Goal: Information Seeking & Learning: Learn about a topic

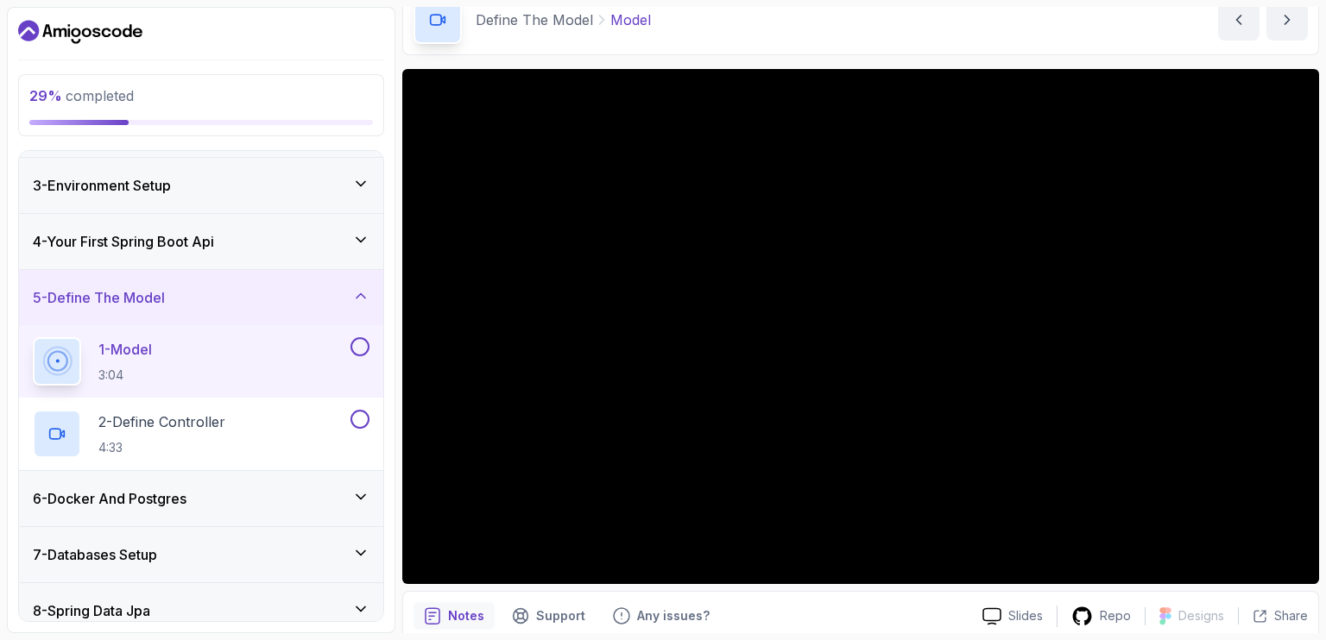
scroll to position [124, 0]
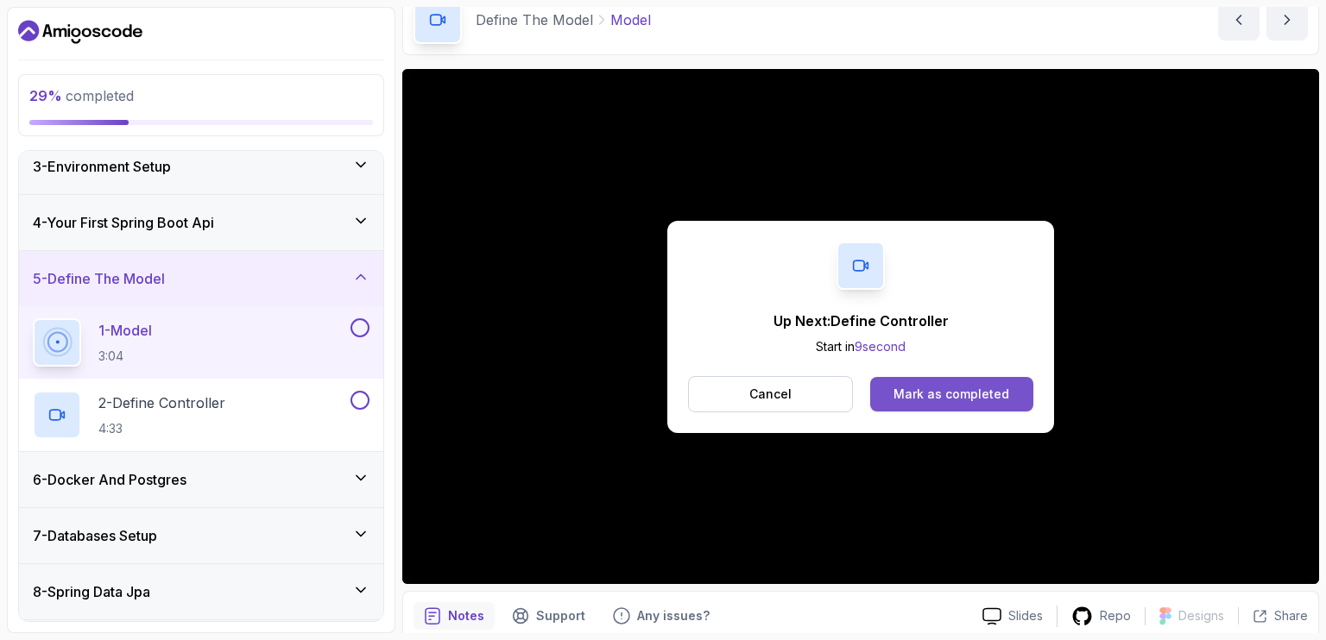
click at [933, 387] on div "Mark as completed" at bounding box center [951, 394] width 116 height 17
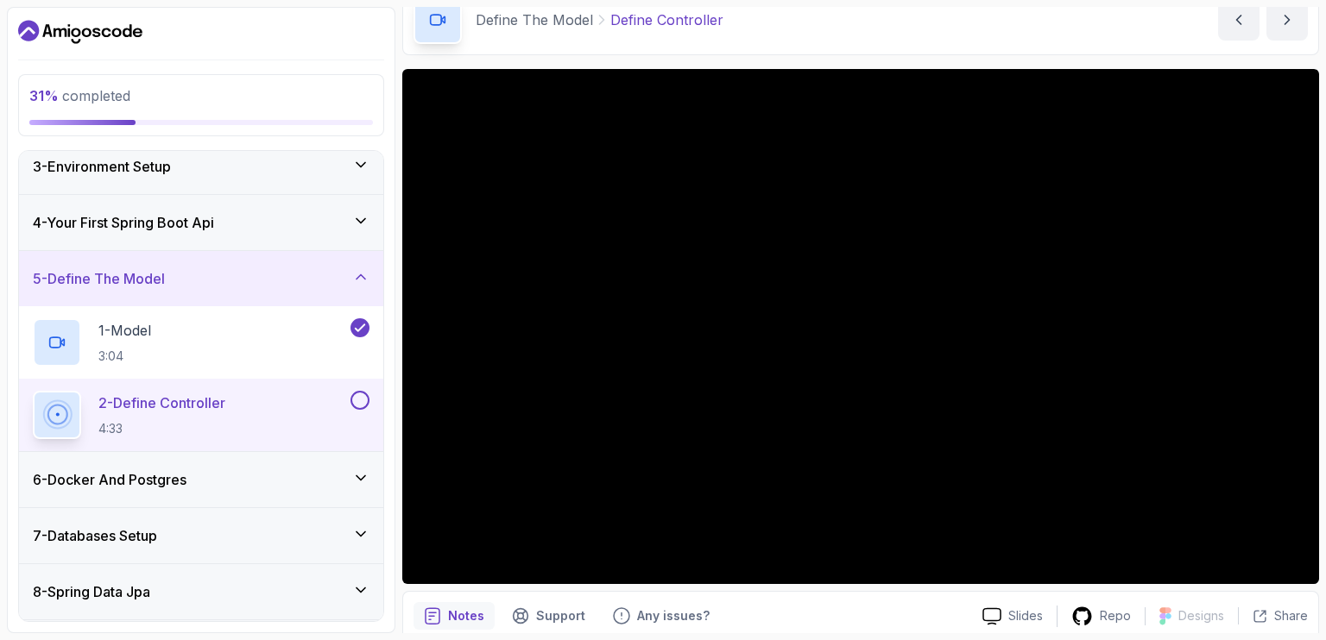
click at [370, 476] on div "6 - Docker And Postgres" at bounding box center [201, 479] width 364 height 55
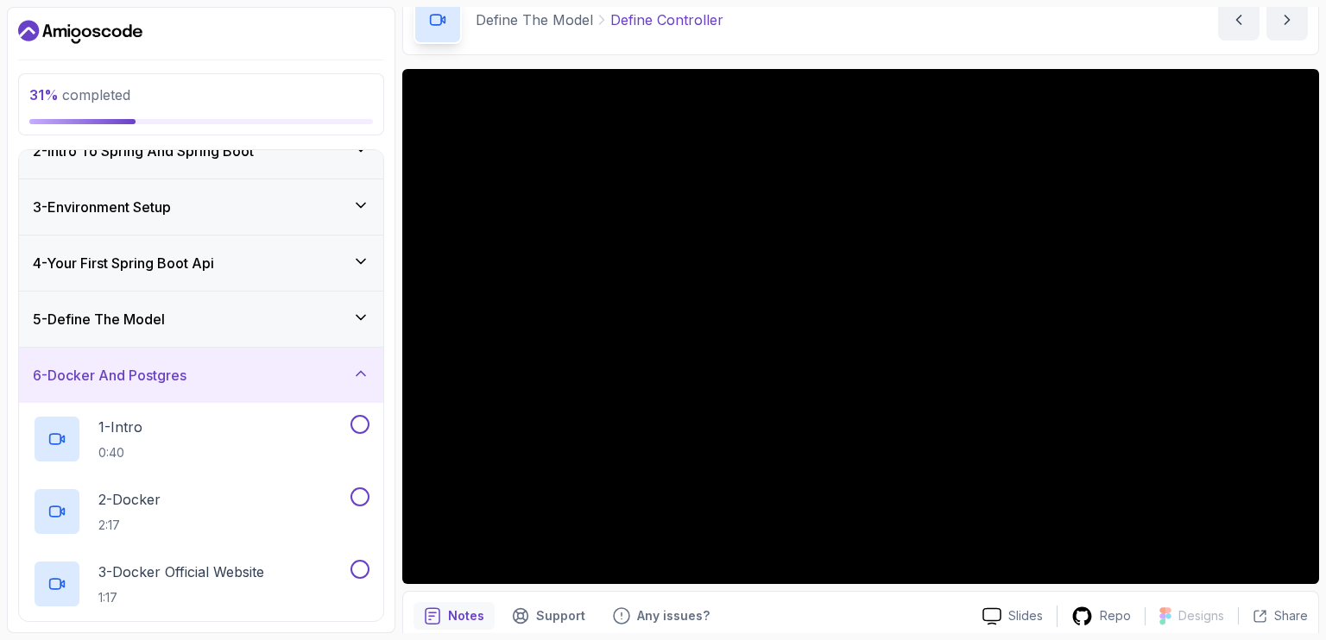
scroll to position [79, 0]
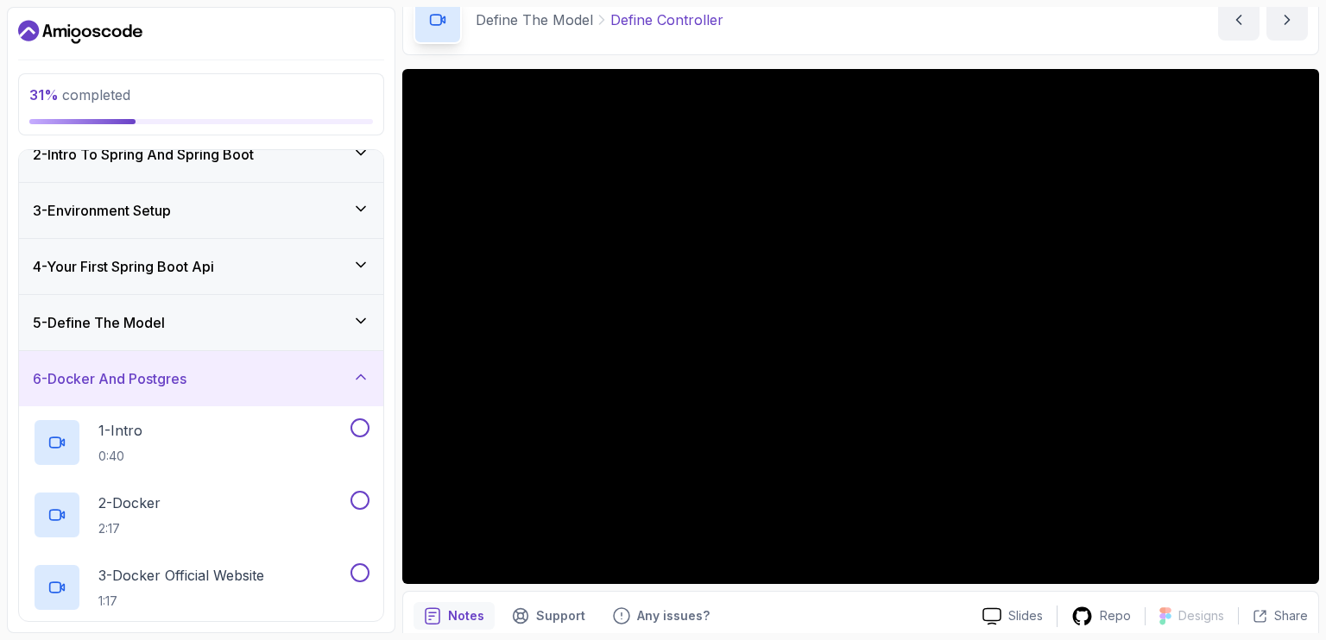
click at [359, 381] on icon at bounding box center [360, 377] width 17 height 17
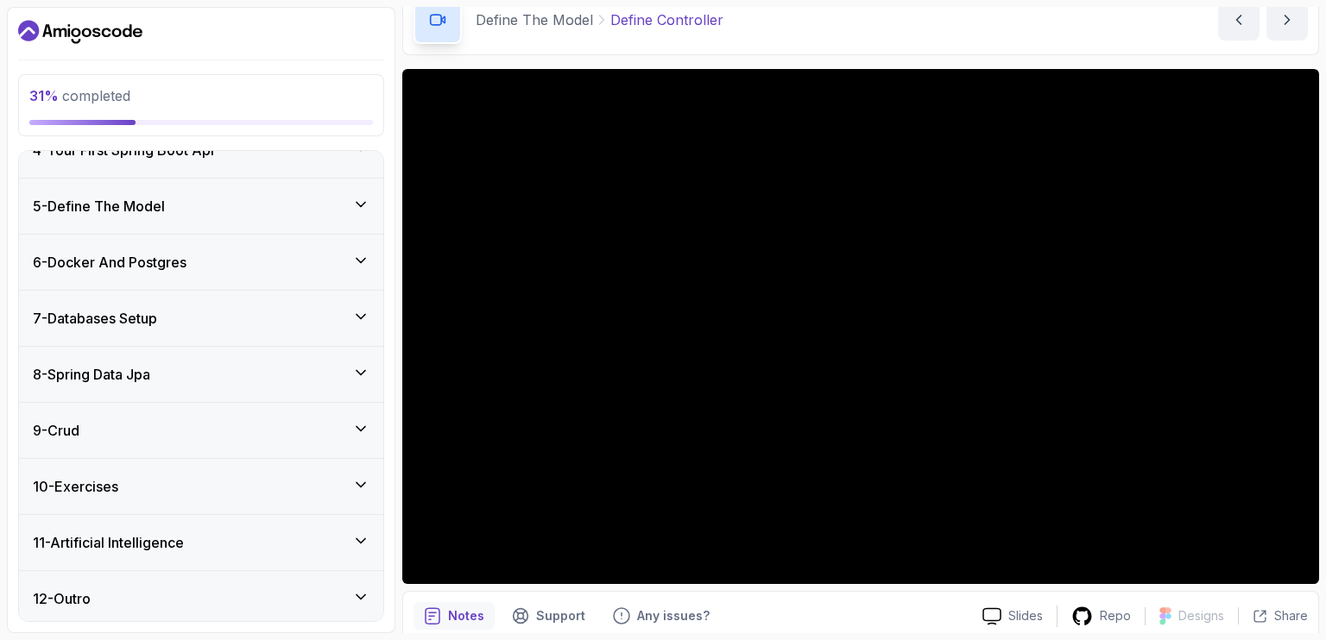
scroll to position [196, 0]
click at [357, 198] on icon at bounding box center [360, 205] width 17 height 17
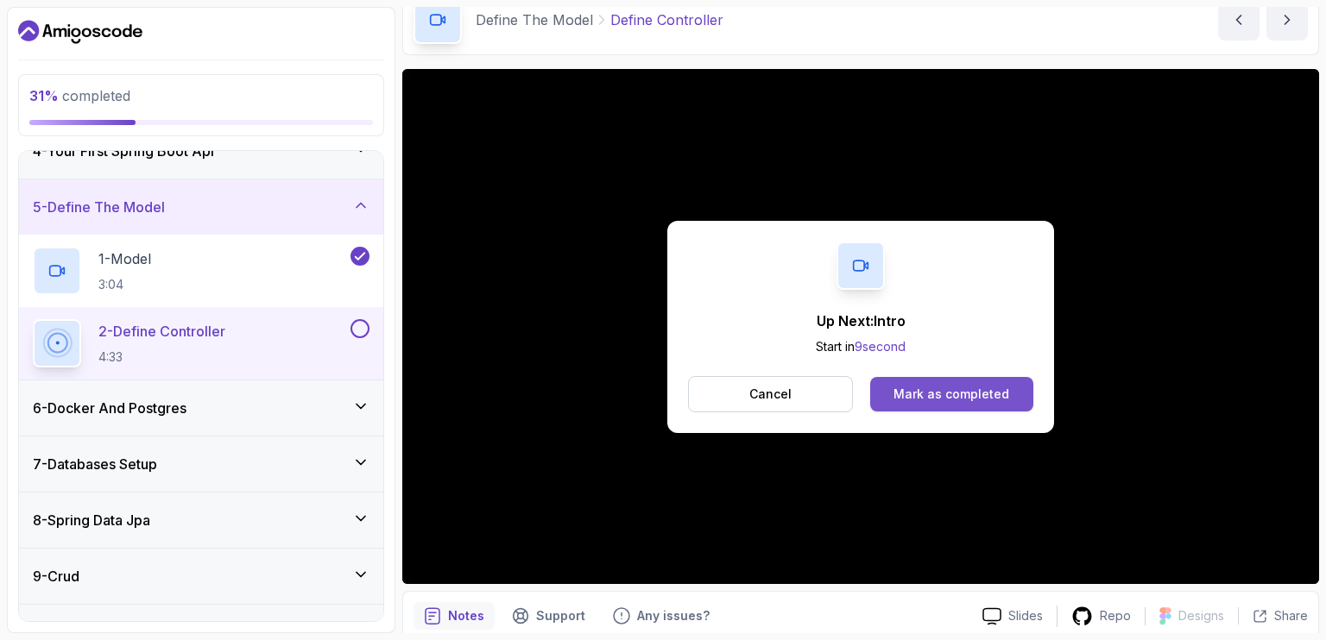
click at [920, 400] on div "Mark as completed" at bounding box center [951, 394] width 116 height 17
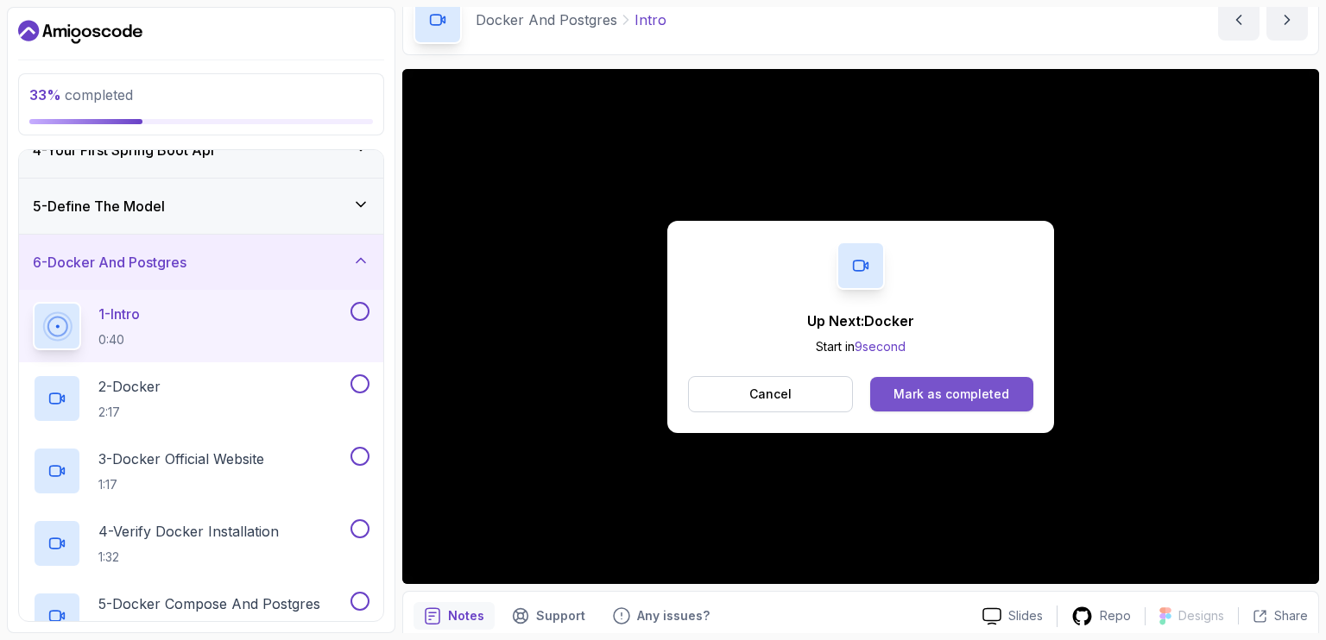
click at [942, 393] on div "Mark as completed" at bounding box center [951, 394] width 116 height 17
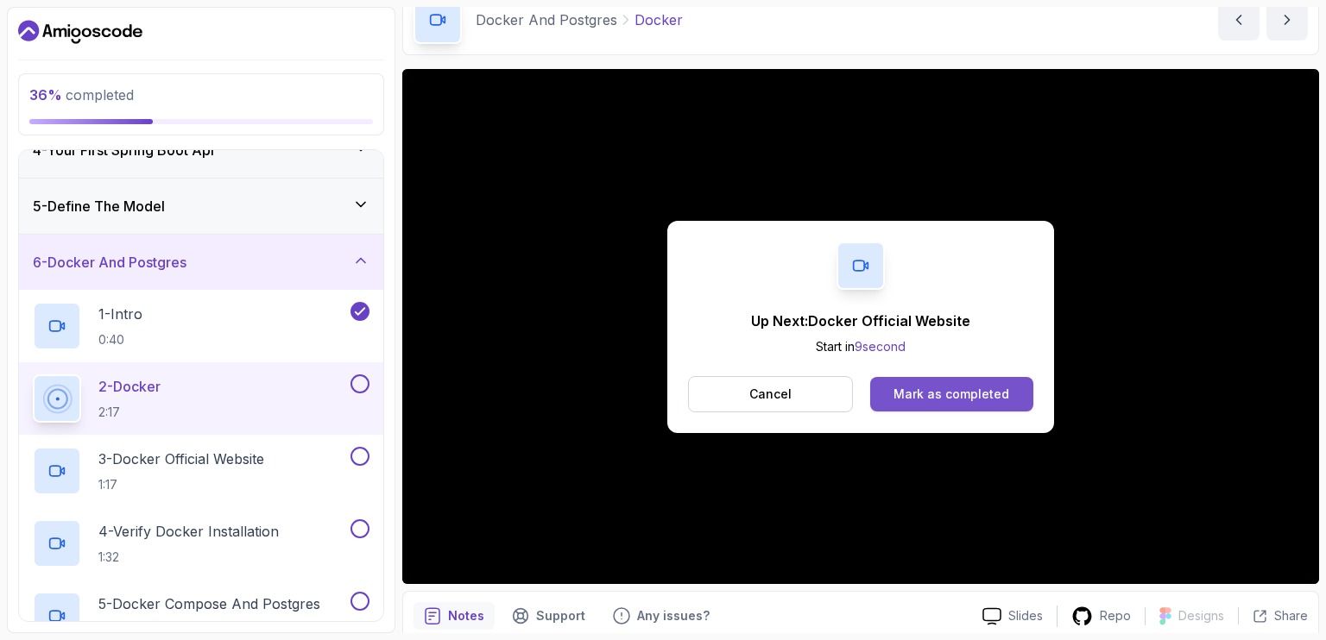
click at [904, 398] on div "Mark as completed" at bounding box center [951, 394] width 116 height 17
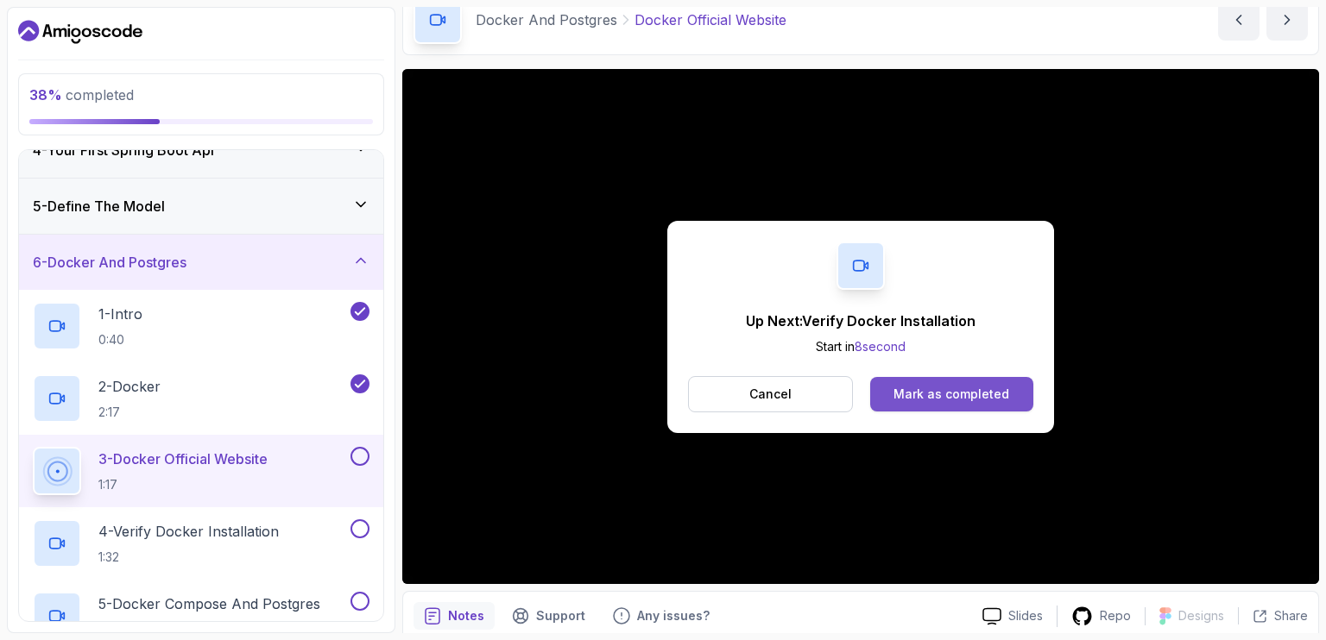
click at [898, 389] on div "Mark as completed" at bounding box center [951, 394] width 116 height 17
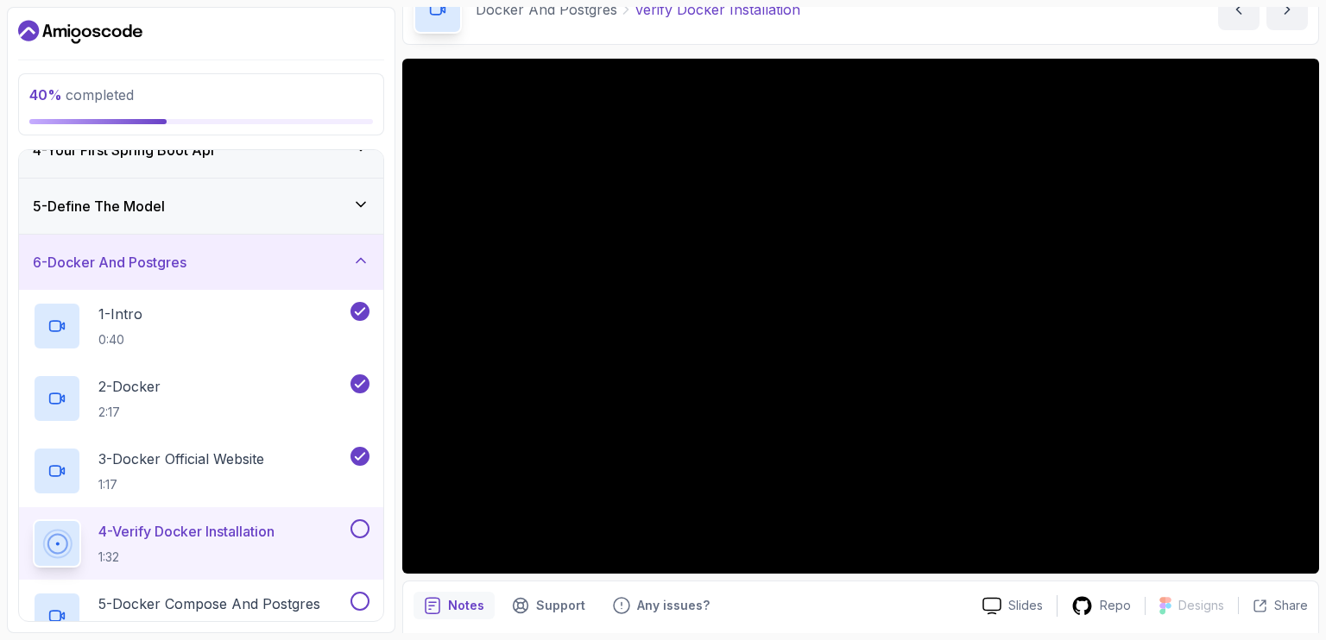
scroll to position [93, 0]
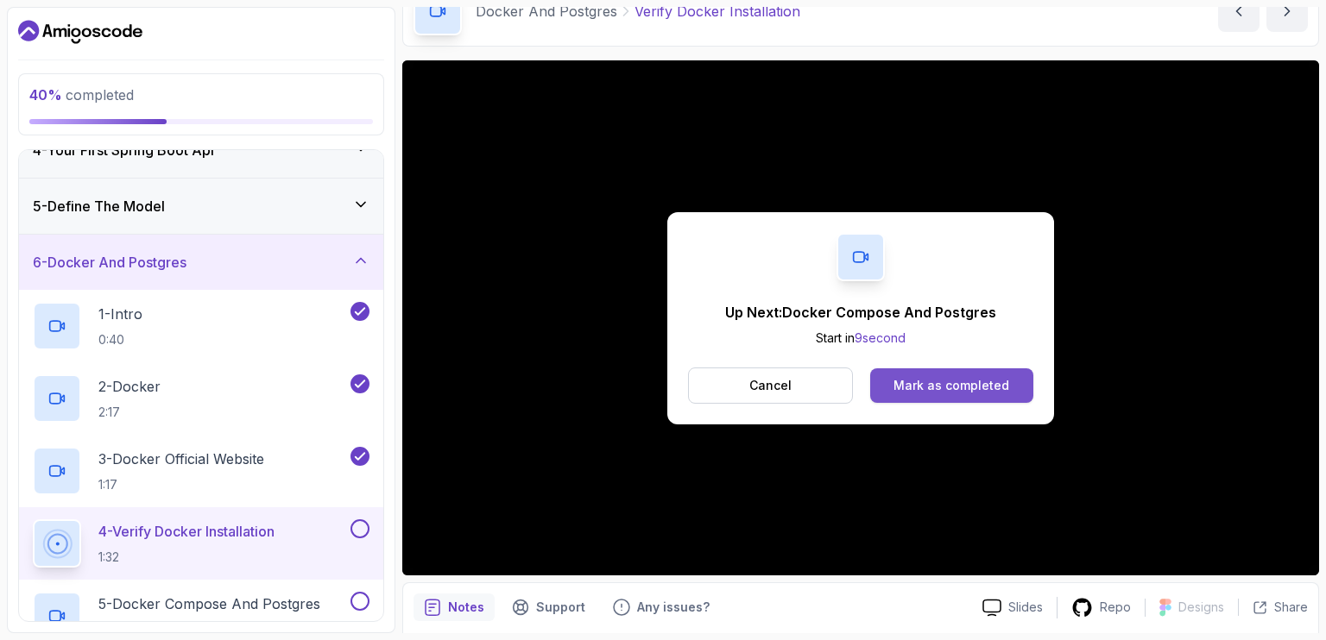
click at [954, 387] on div "Mark as completed" at bounding box center [951, 385] width 116 height 17
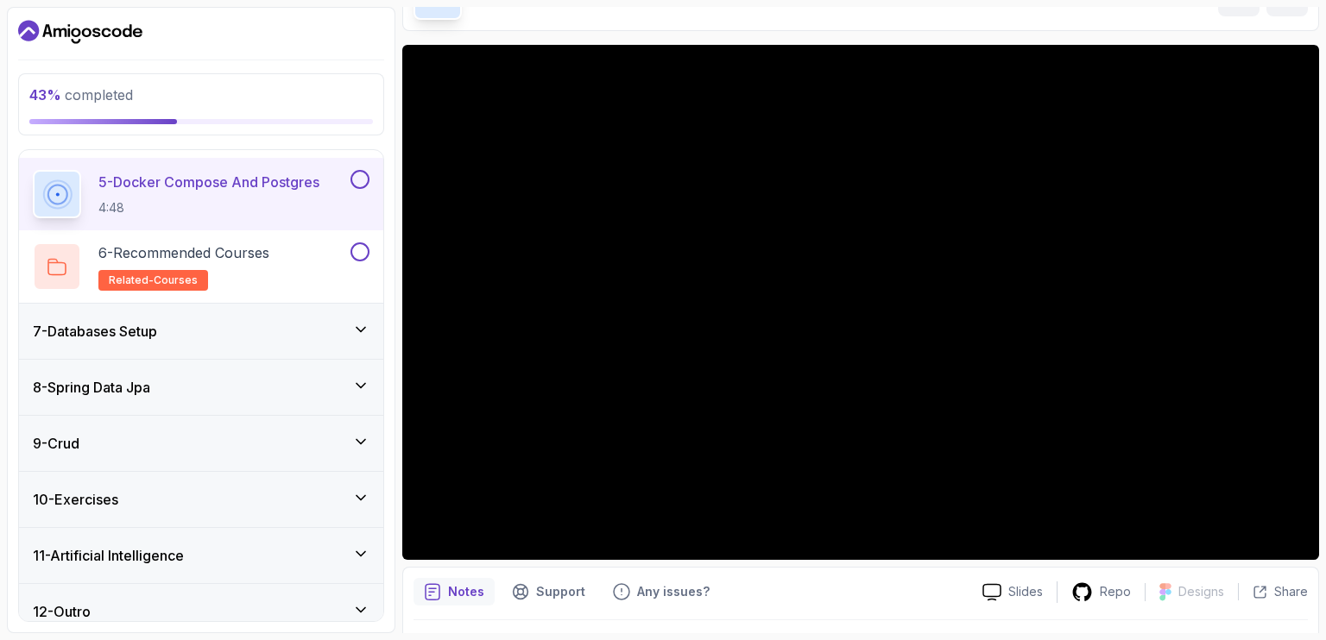
scroll to position [107, 0]
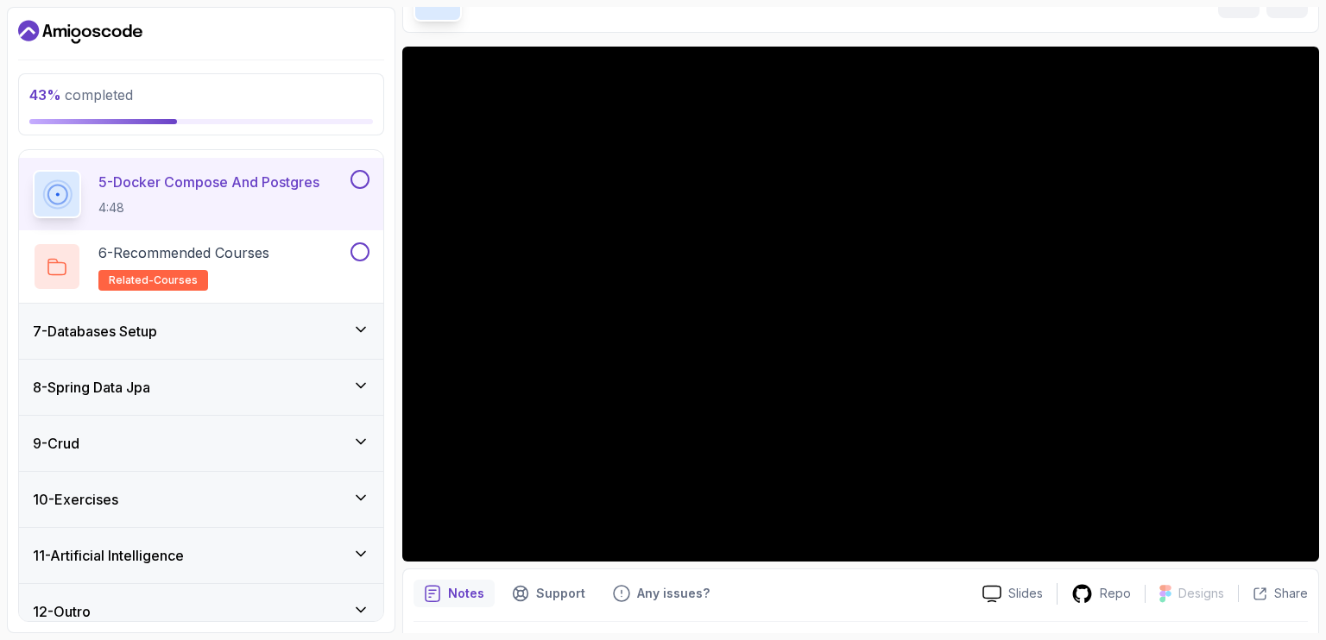
click at [363, 324] on icon at bounding box center [360, 329] width 17 height 17
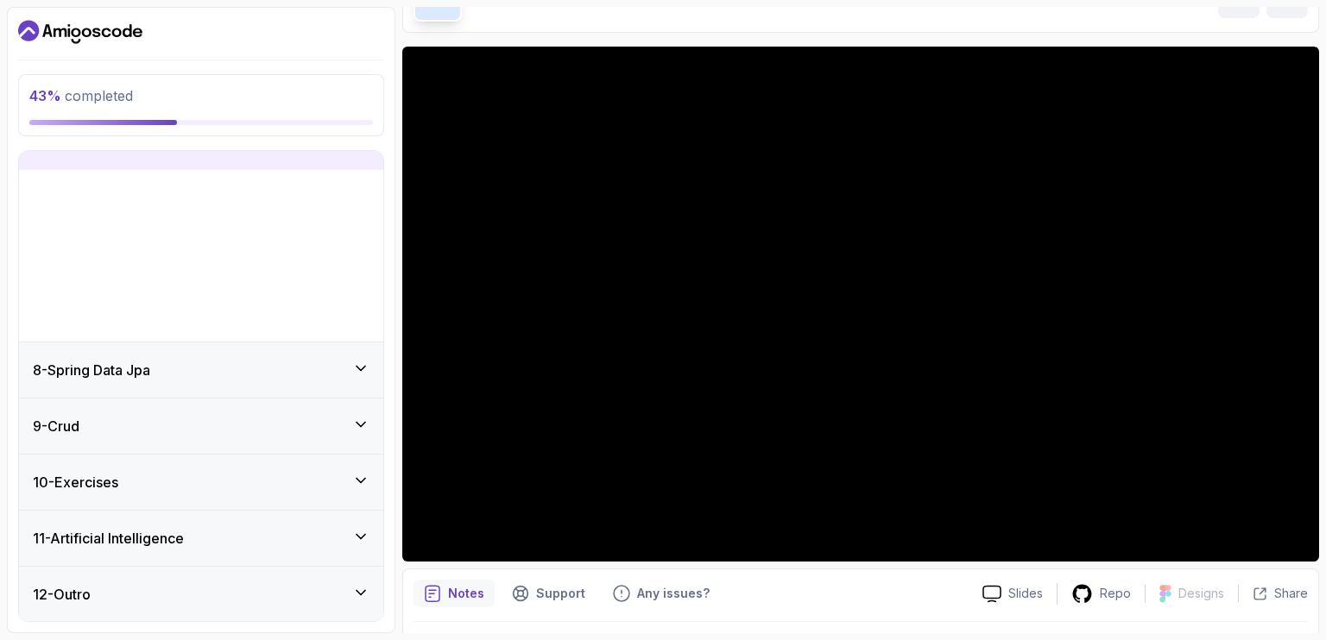
scroll to position [198, 0]
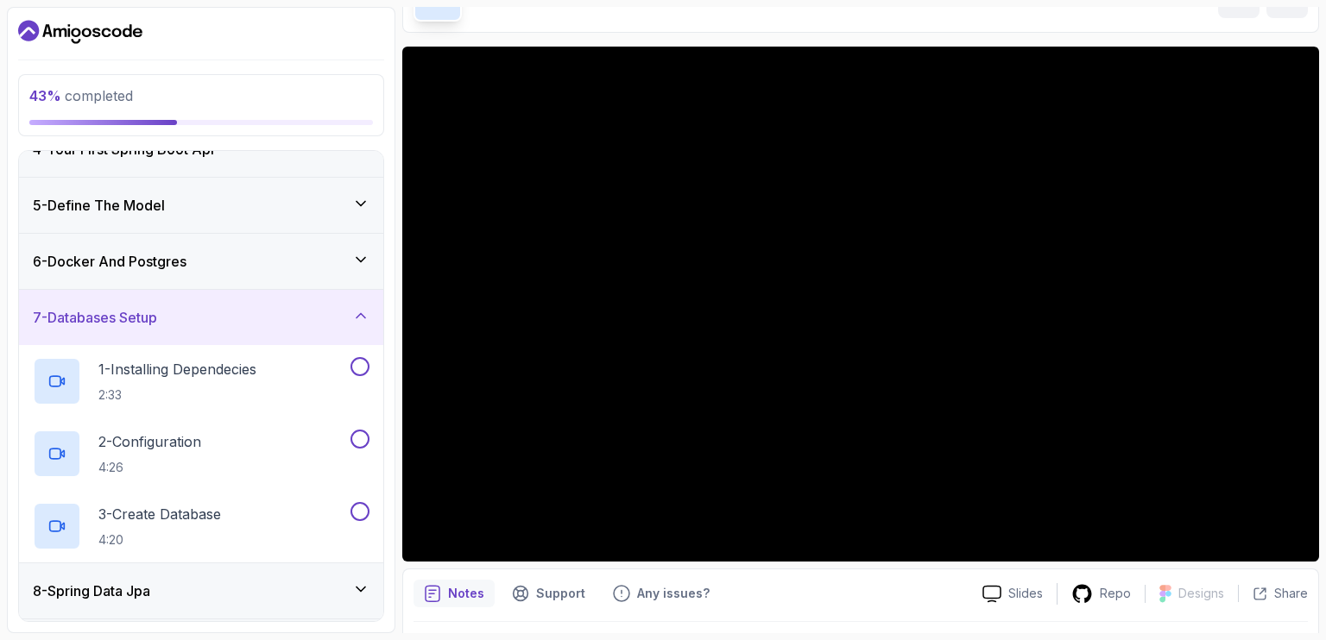
click at [360, 318] on icon at bounding box center [360, 315] width 17 height 17
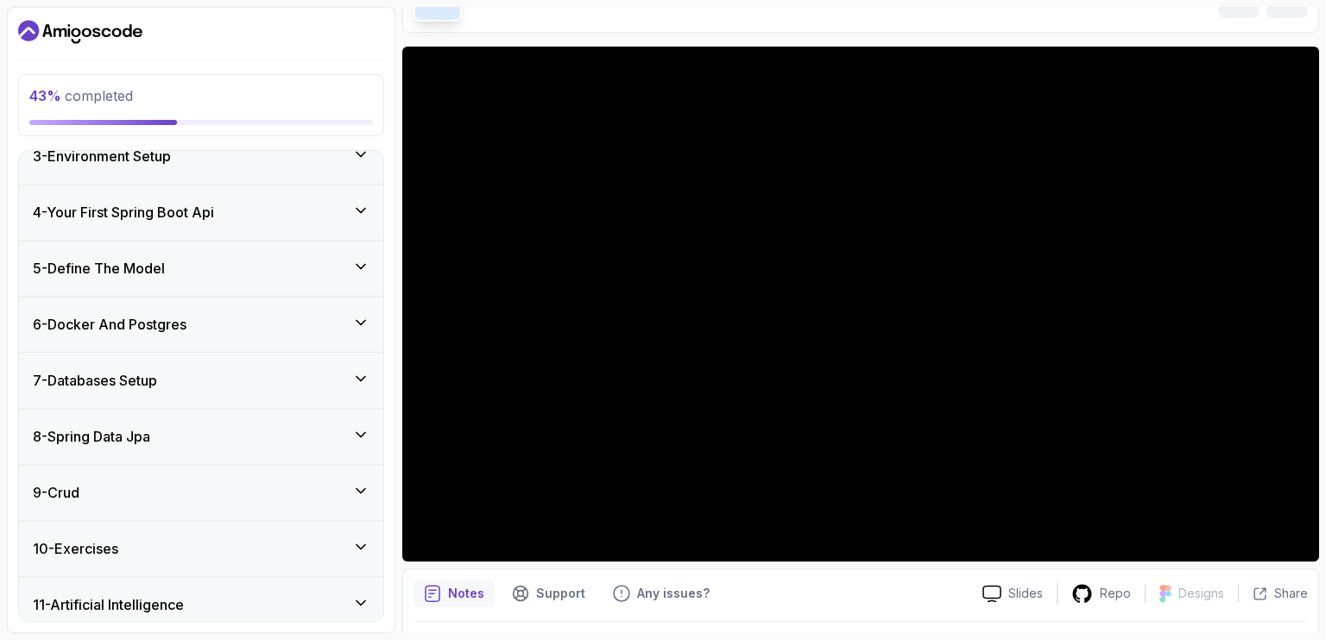
scroll to position [128, 0]
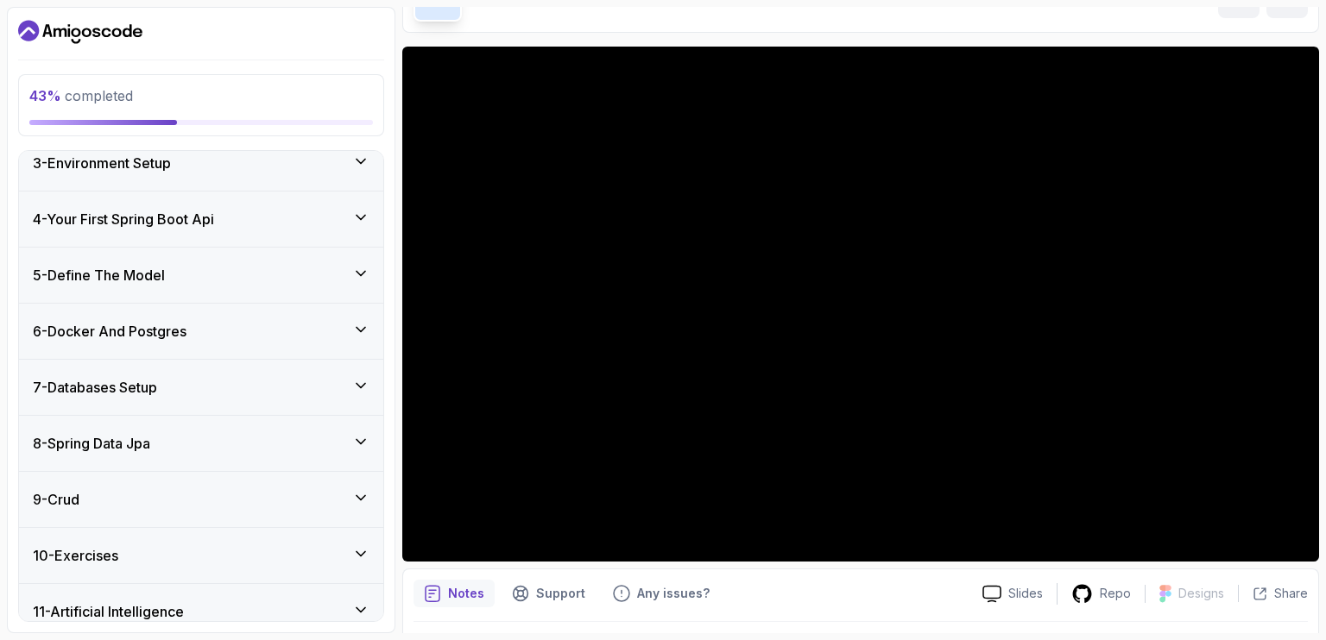
click at [362, 269] on icon at bounding box center [360, 273] width 17 height 17
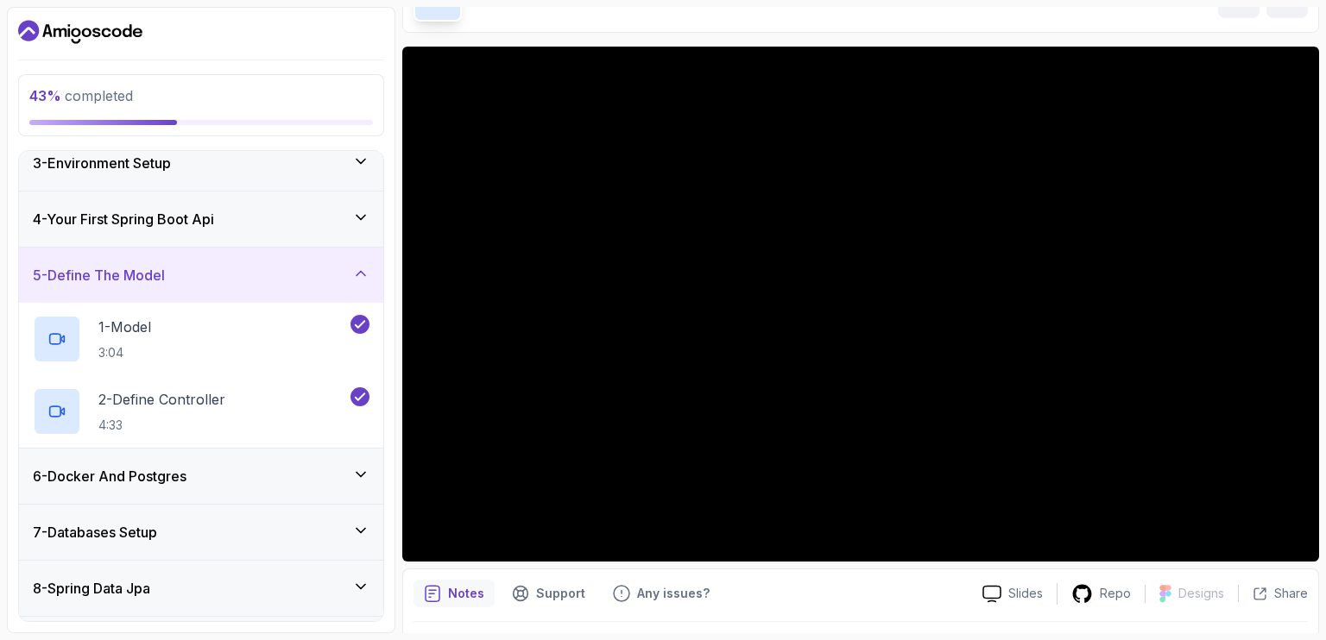
click at [359, 276] on icon at bounding box center [360, 273] width 17 height 17
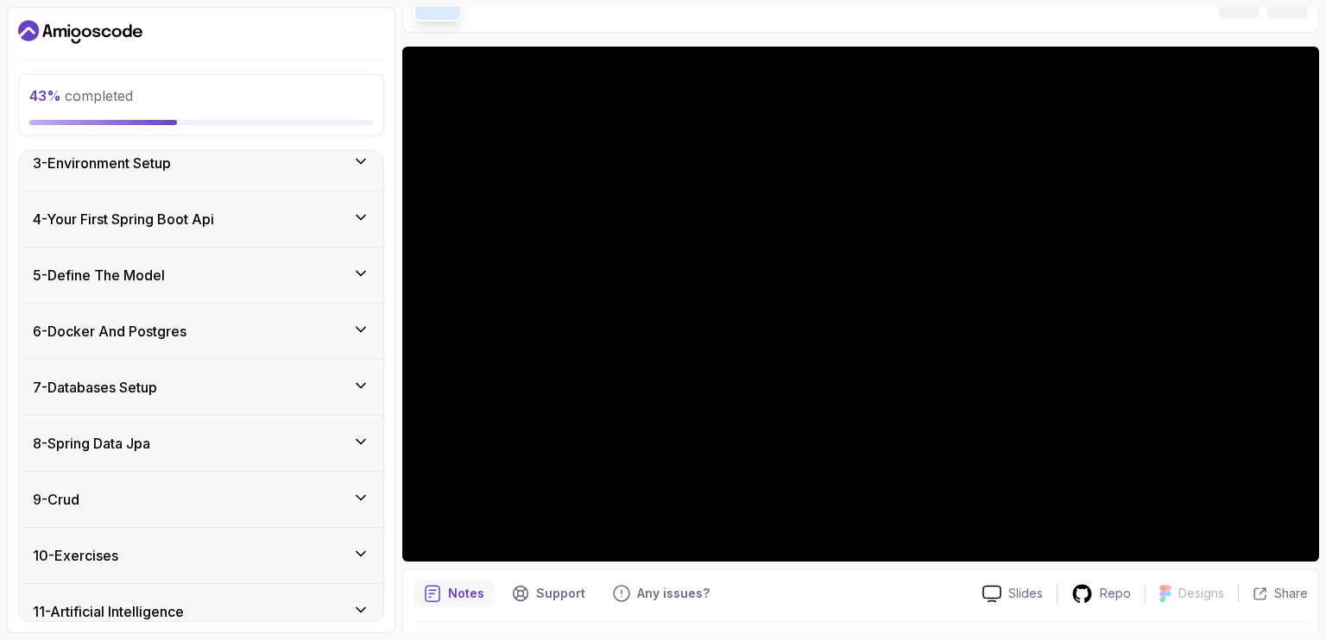
click at [356, 318] on div "6 - Docker And Postgres" at bounding box center [201, 331] width 364 height 55
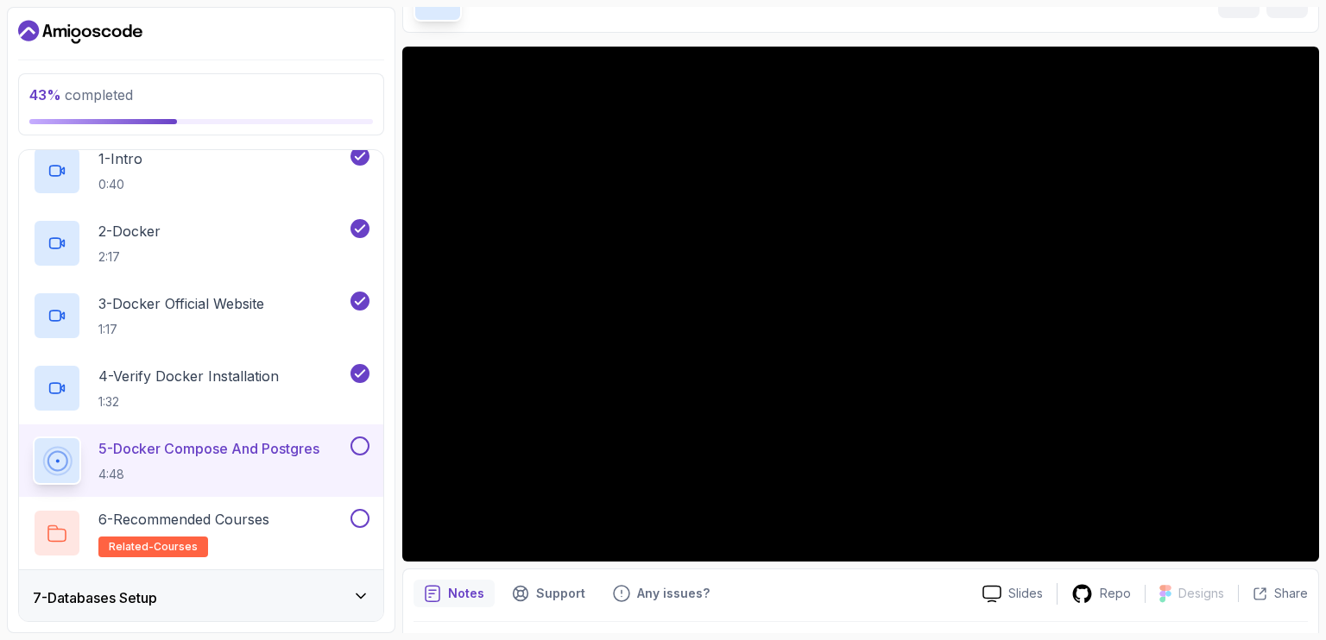
scroll to position [352, 0]
